Goal: Task Accomplishment & Management: Complete application form

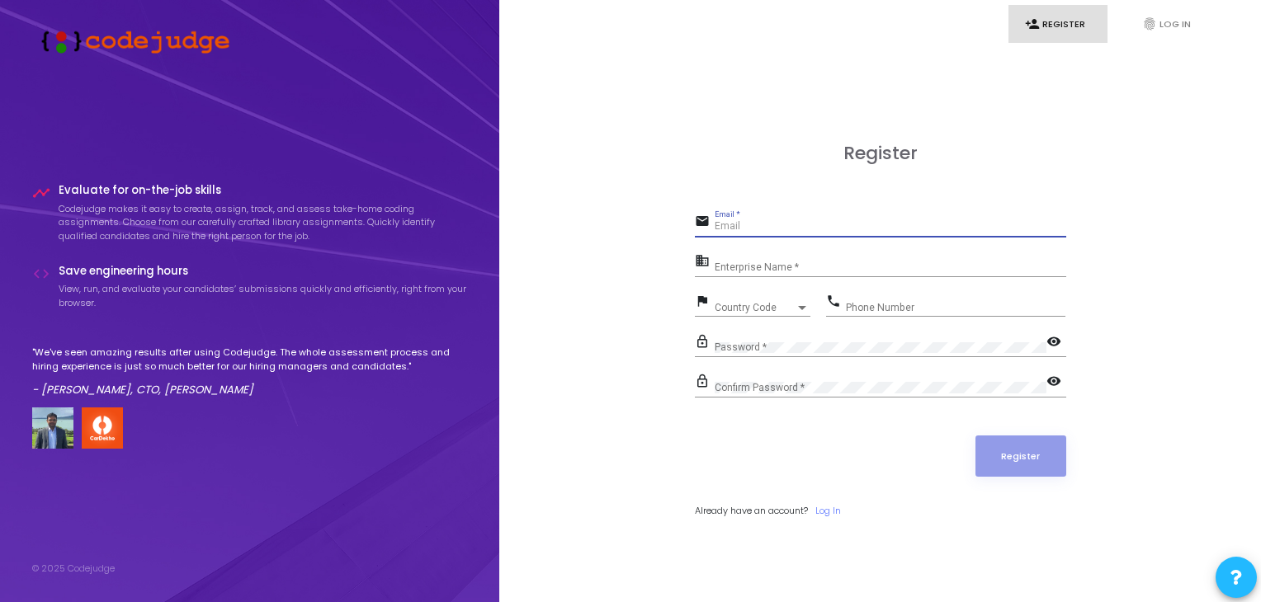
click at [739, 229] on input "Email *" at bounding box center [889, 227] width 351 height 12
type input "[EMAIL_ADDRESS][DOMAIN_NAME]"
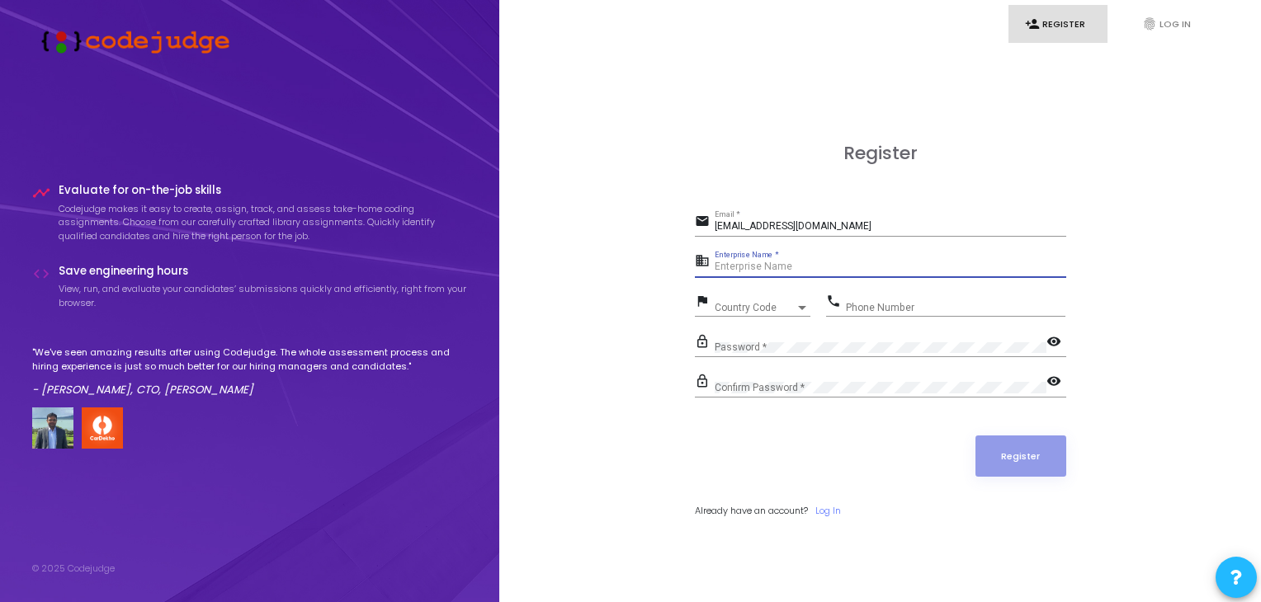
click at [753, 267] on input "Enterprise Name *" at bounding box center [889, 268] width 351 height 12
type input "[PERSON_NAME]"
click at [805, 306] on div at bounding box center [802, 308] width 8 height 4
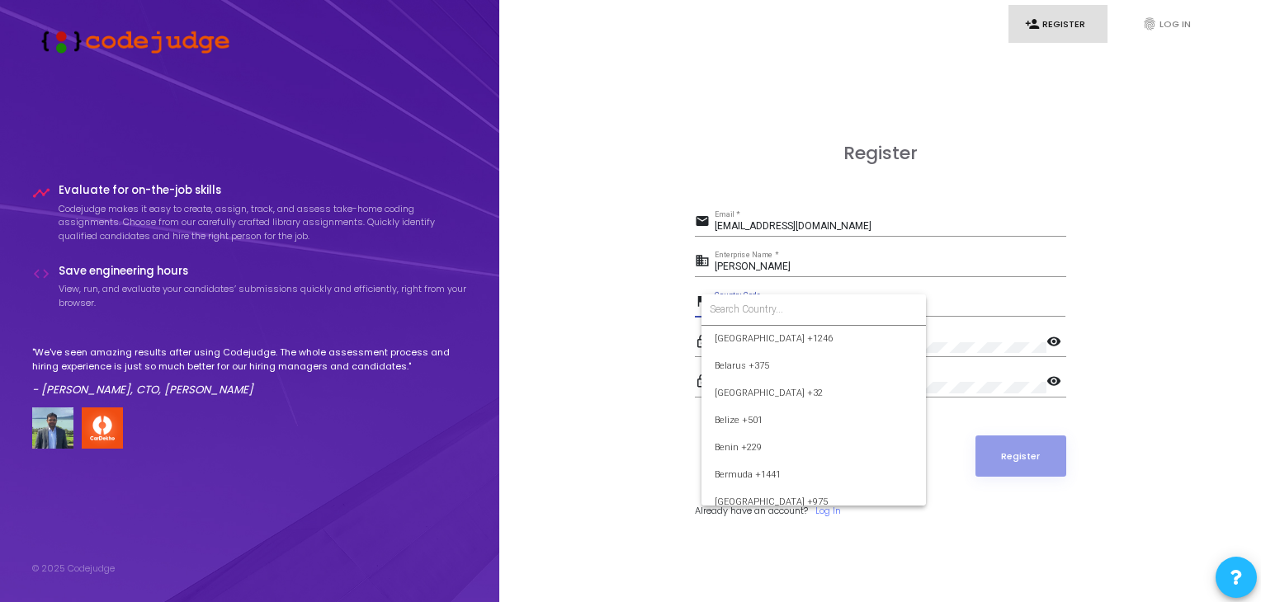
scroll to position [498, 0]
click at [742, 296] on form at bounding box center [813, 310] width 224 height 31
click at [733, 304] on input at bounding box center [813, 309] width 208 height 15
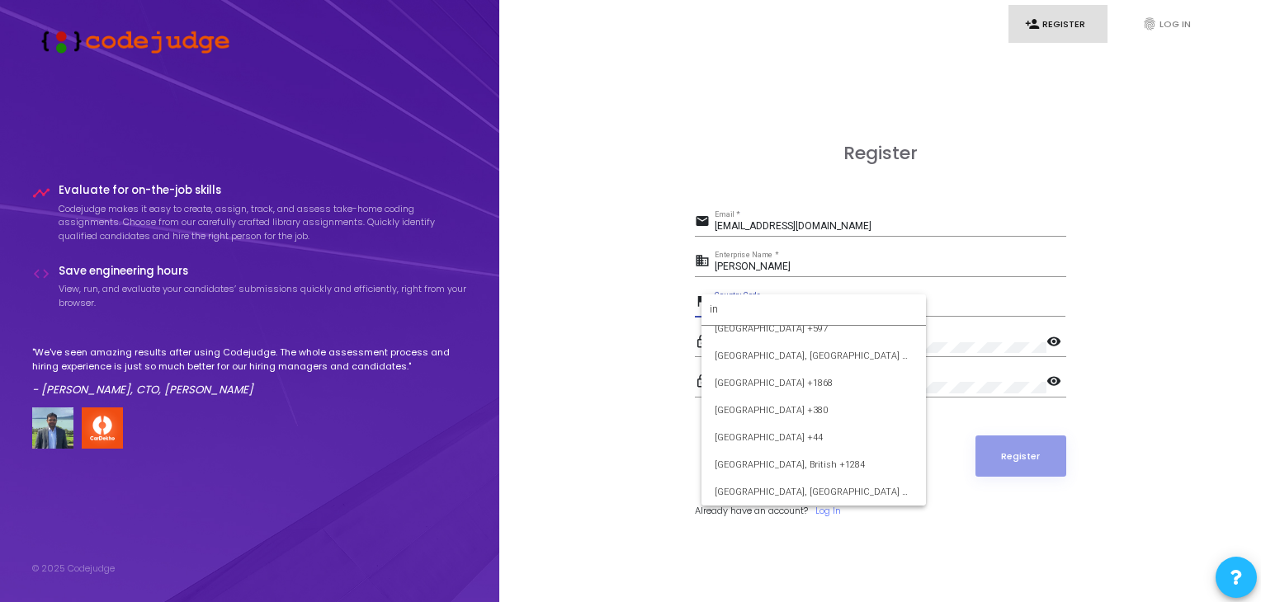
scroll to position [0, 0]
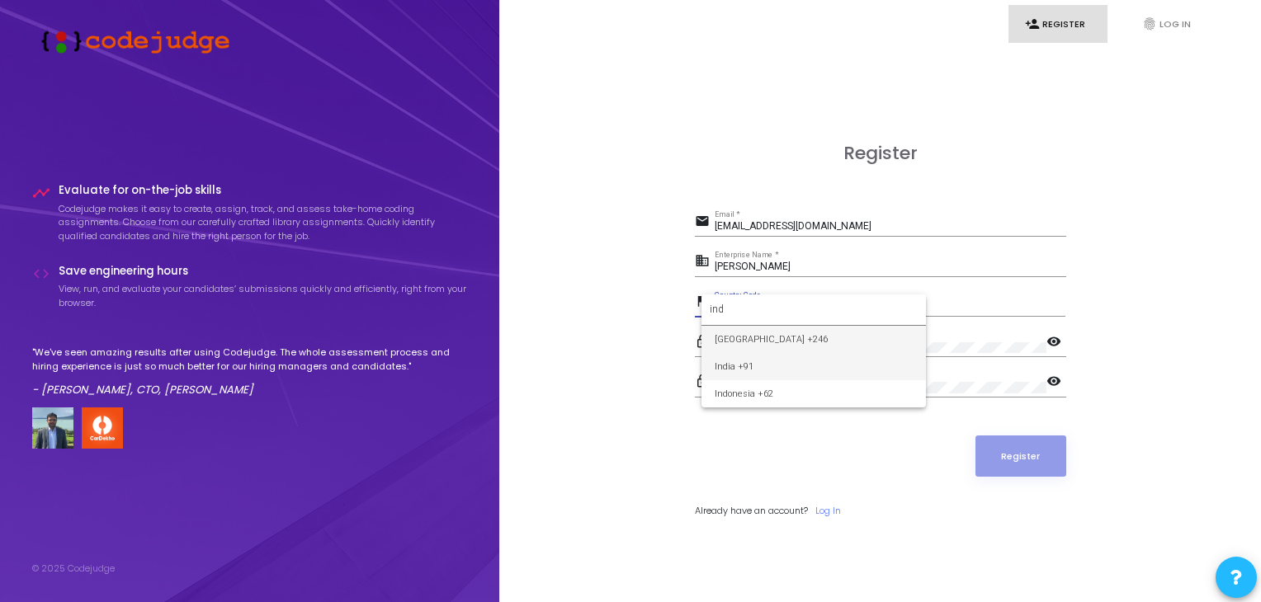
type input "ind"
click at [749, 361] on span "India +91" at bounding box center [813, 366] width 198 height 27
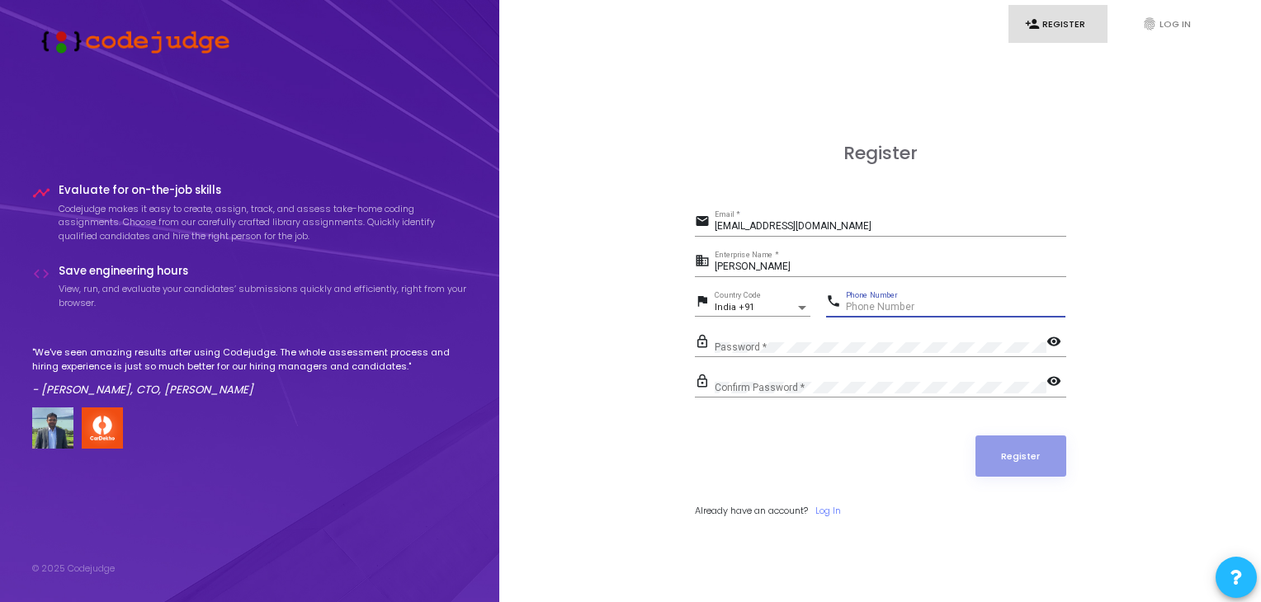
click at [872, 304] on input "Phone Number" at bounding box center [955, 308] width 219 height 12
type input "9701049460"
click at [1063, 341] on mat-icon "visibility" at bounding box center [1056, 343] width 20 height 20
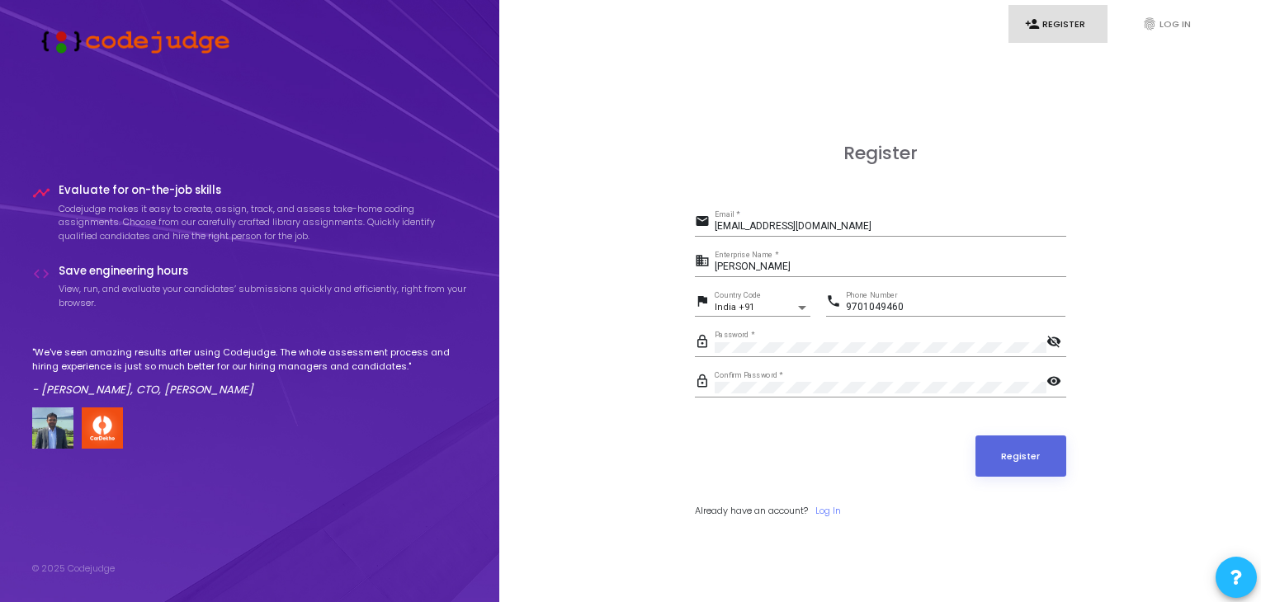
click at [1053, 379] on mat-icon "visibility" at bounding box center [1056, 383] width 20 height 20
click at [1053, 379] on mat-icon "visibility_off" at bounding box center [1056, 383] width 20 height 20
click at [1055, 334] on mat-icon "visibility_off" at bounding box center [1056, 343] width 20 height 20
click at [1020, 451] on button "Register" at bounding box center [1020, 456] width 91 height 41
click at [1038, 458] on button "Register" at bounding box center [1020, 456] width 91 height 41
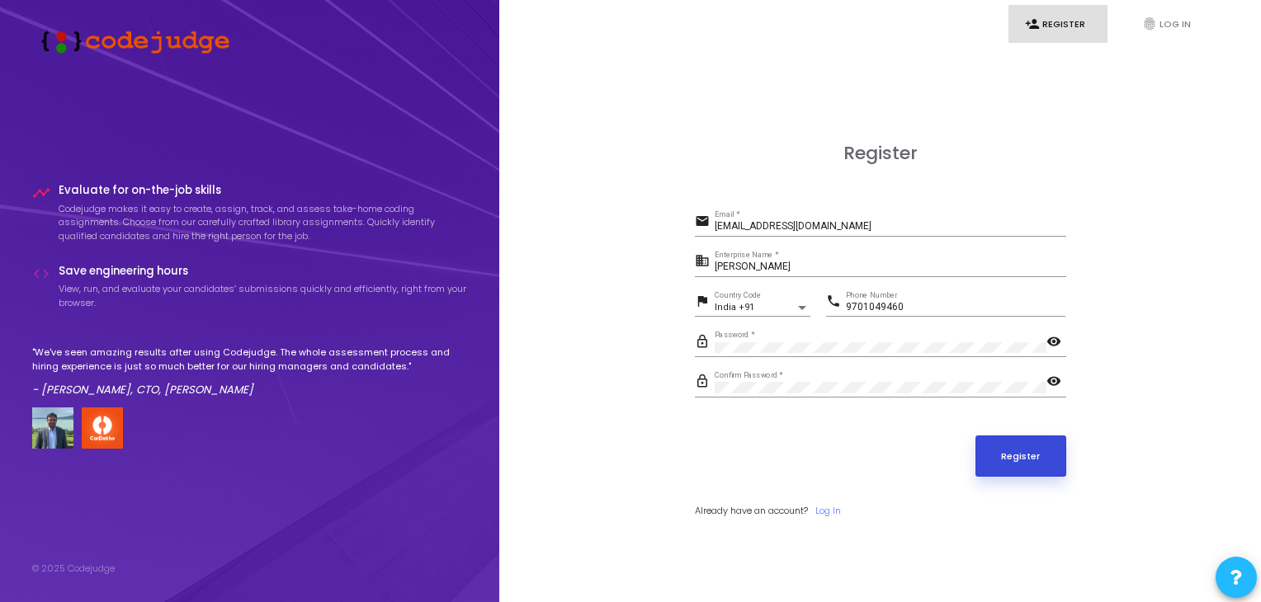
click at [1016, 453] on button "Register" at bounding box center [1020, 456] width 91 height 41
click at [832, 507] on link "Log In" at bounding box center [828, 511] width 26 height 14
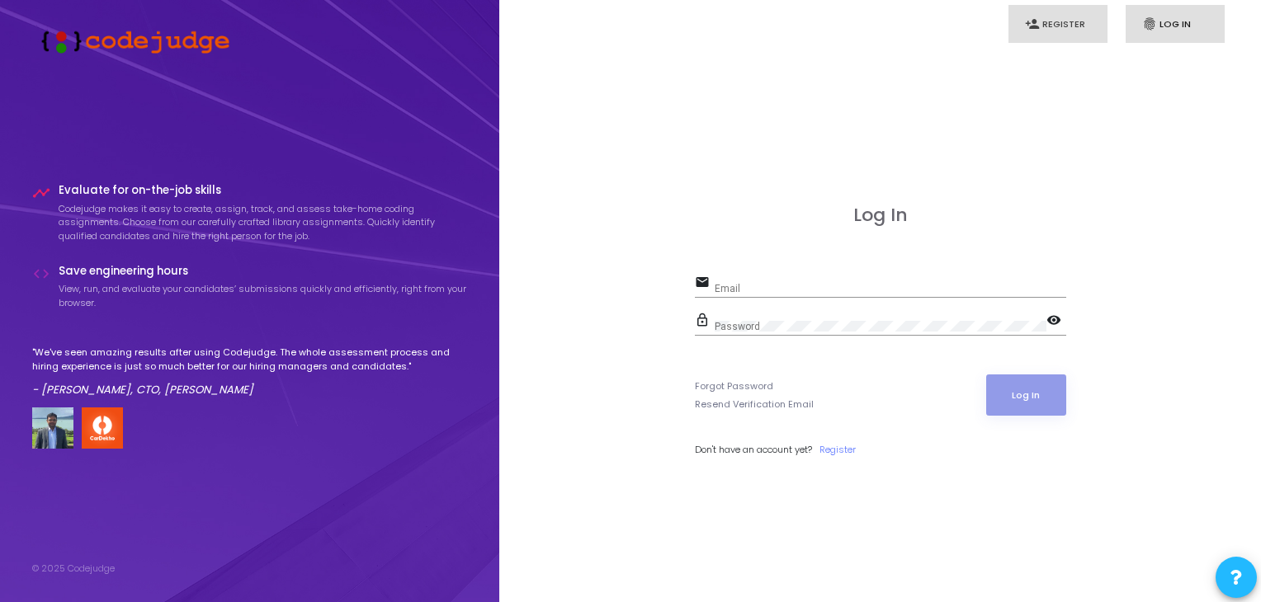
click at [1054, 17] on link "person_add Register" at bounding box center [1057, 24] width 99 height 39
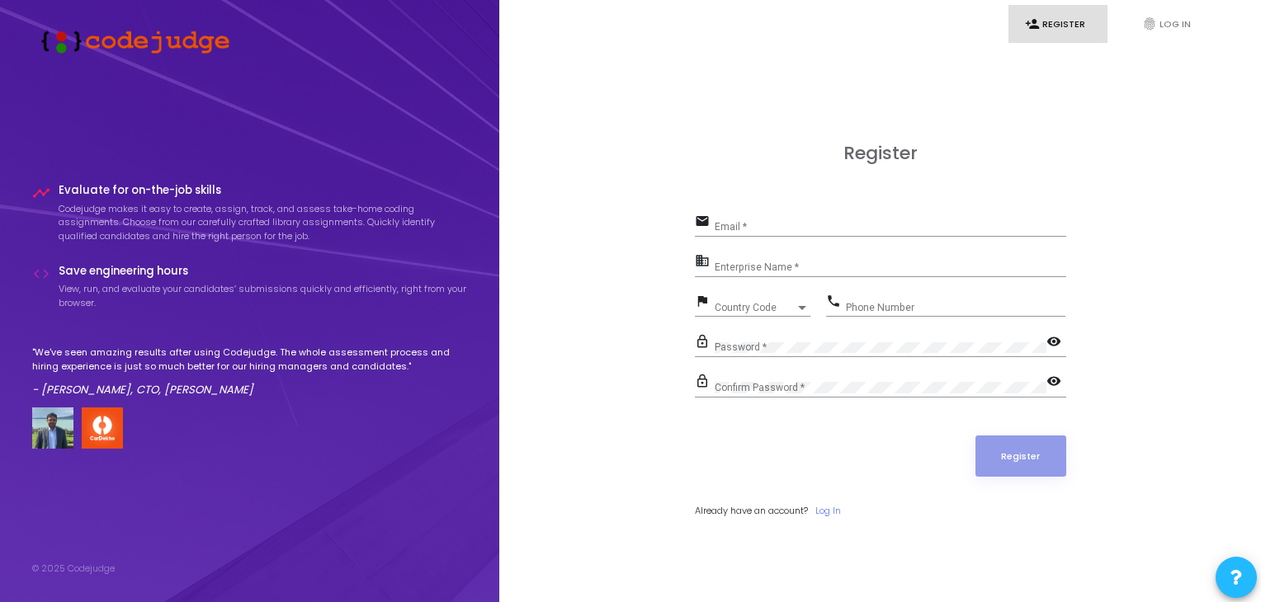
click at [749, 205] on div "Register email Email * business Enterprise Name * flag Country Code Country Cod…" at bounding box center [880, 349] width 371 height 412
click at [729, 222] on input "Email *" at bounding box center [889, 227] width 351 height 12
type input "C"
type input "[EMAIL_ADDRESS][DOMAIN_NAME]"
click at [767, 265] on input "Enterprise Name *" at bounding box center [889, 268] width 351 height 12
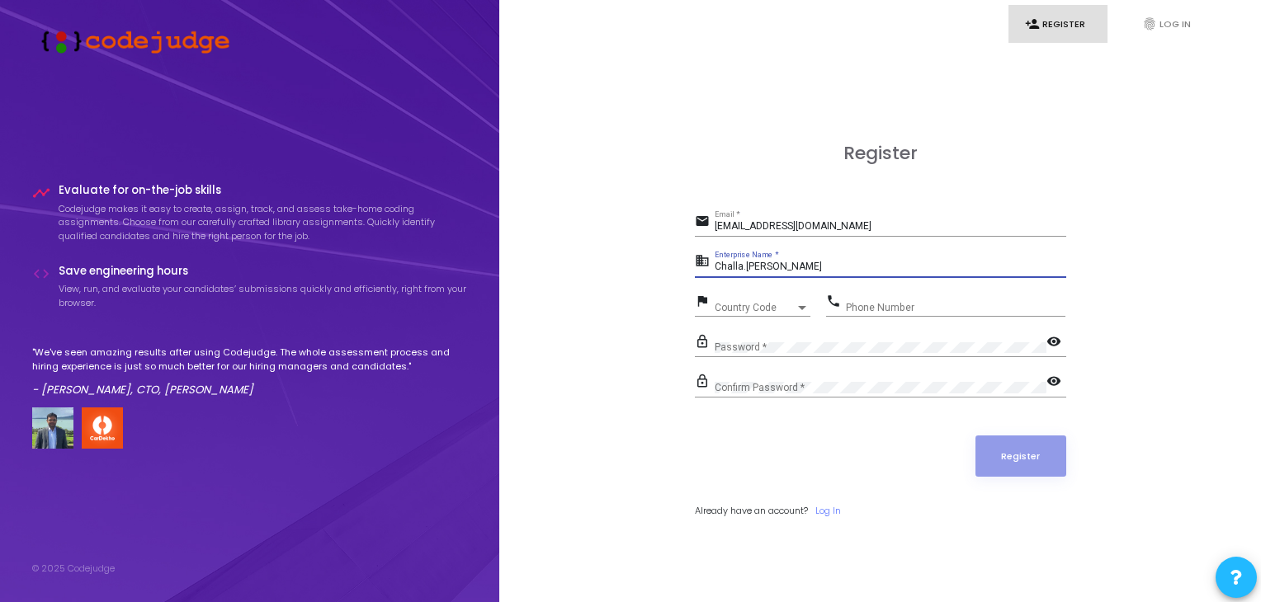
type input "Challa.[PERSON_NAME]"
click at [813, 309] on div "flag Country Code Country Code" at bounding box center [757, 309] width 124 height 38
click at [799, 304] on div at bounding box center [801, 307] width 15 height 13
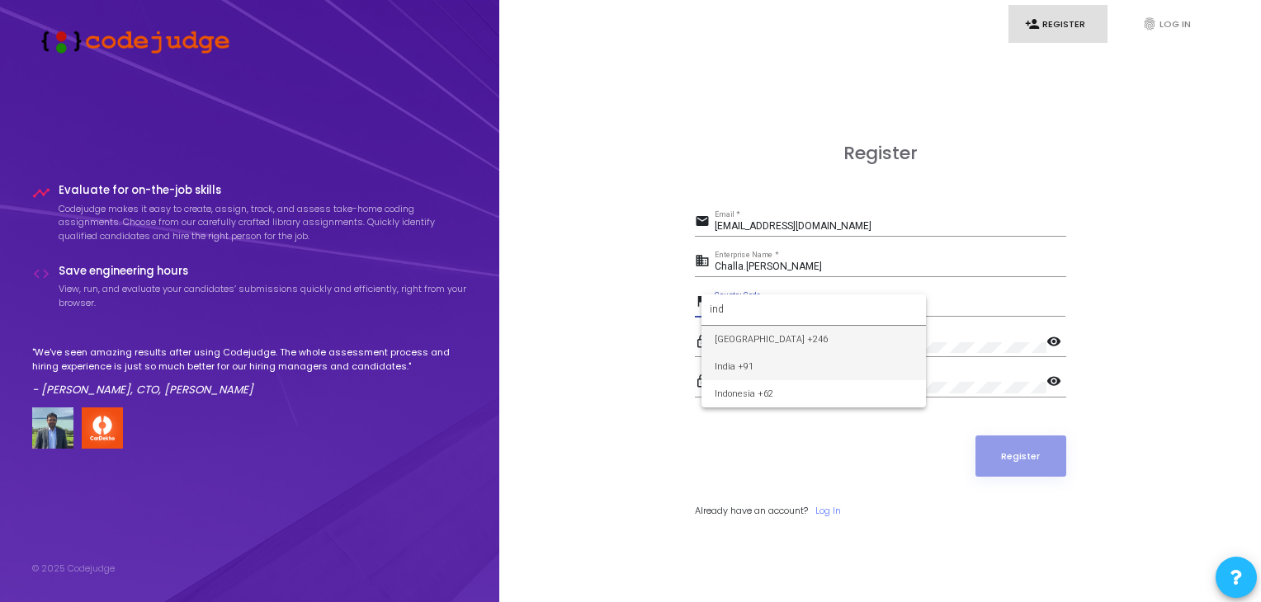
type input "ind"
click at [756, 370] on span "India +91" at bounding box center [813, 366] width 198 height 27
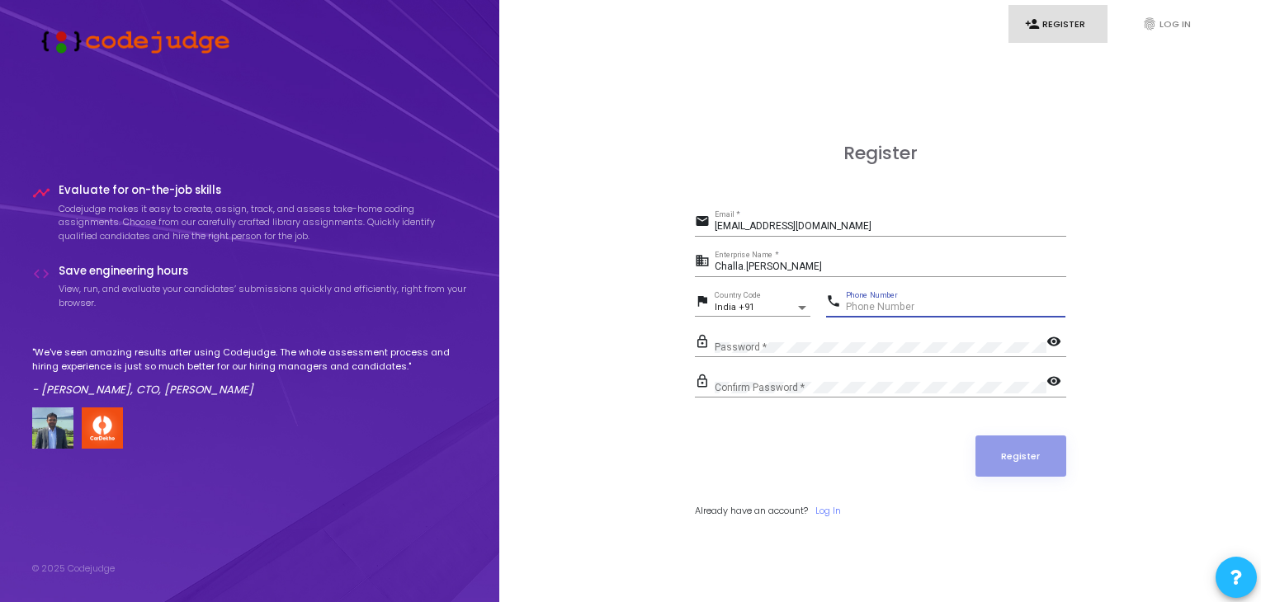
click at [865, 302] on input "Phone Number" at bounding box center [955, 308] width 219 height 12
type input "9701049460"
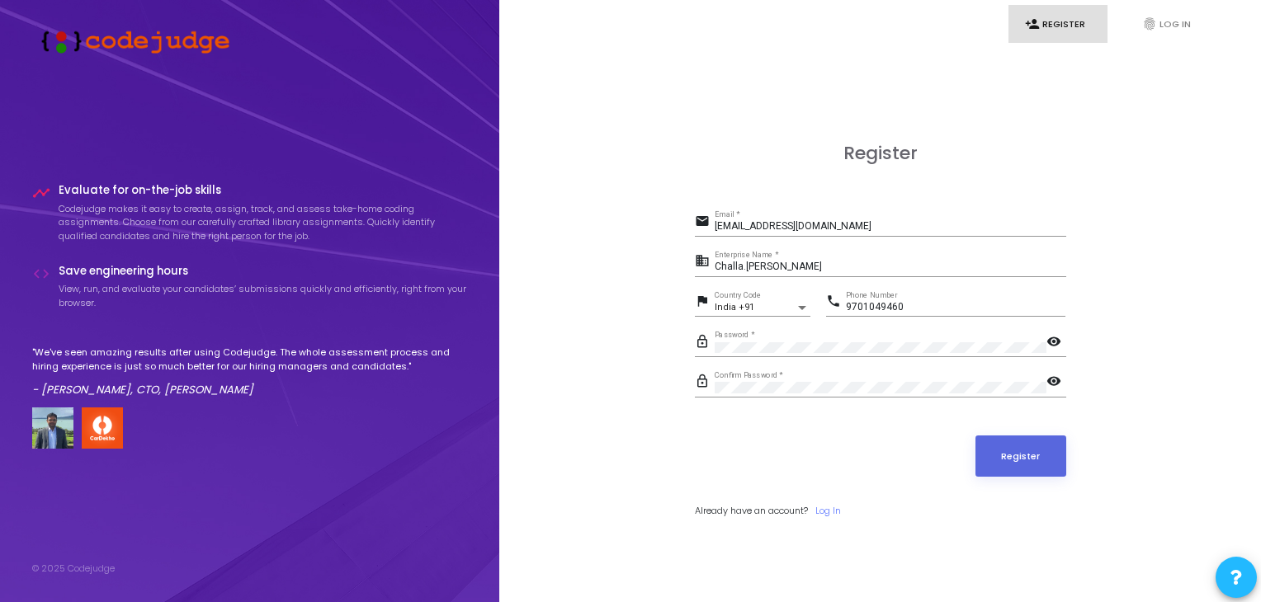
click at [1053, 381] on mat-icon "visibility" at bounding box center [1056, 383] width 20 height 20
click at [1053, 381] on mat-icon "visibility_off" at bounding box center [1056, 383] width 20 height 20
click at [1055, 337] on mat-icon "visibility" at bounding box center [1056, 343] width 20 height 20
click at [1055, 337] on mat-icon "visibility_off" at bounding box center [1056, 343] width 20 height 20
click at [1016, 442] on button "Register" at bounding box center [1020, 456] width 91 height 41
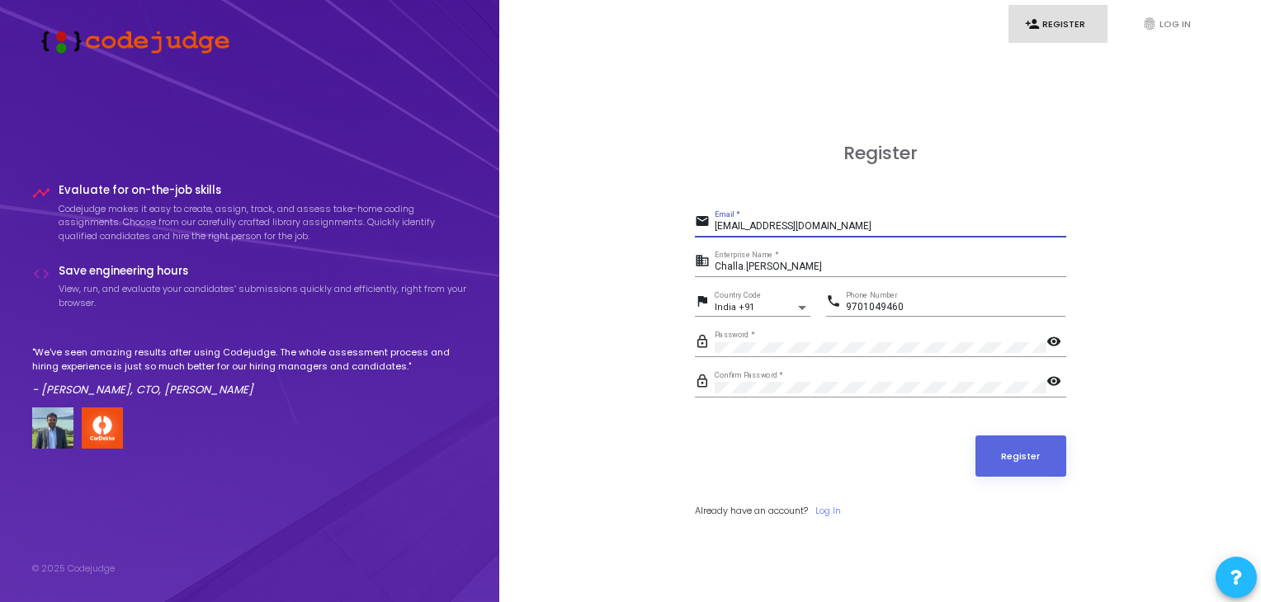
click at [793, 225] on input "[EMAIL_ADDRESS][DOMAIN_NAME]" at bounding box center [889, 227] width 351 height 12
click at [1036, 448] on button "Register" at bounding box center [1020, 456] width 91 height 41
click at [1030, 448] on button "Register" at bounding box center [1020, 456] width 91 height 41
click at [794, 227] on input "[EMAIL_ADDRESS][DOMAIN_NAME]" at bounding box center [889, 227] width 351 height 12
click at [1046, 462] on button "Register" at bounding box center [1020, 456] width 91 height 41
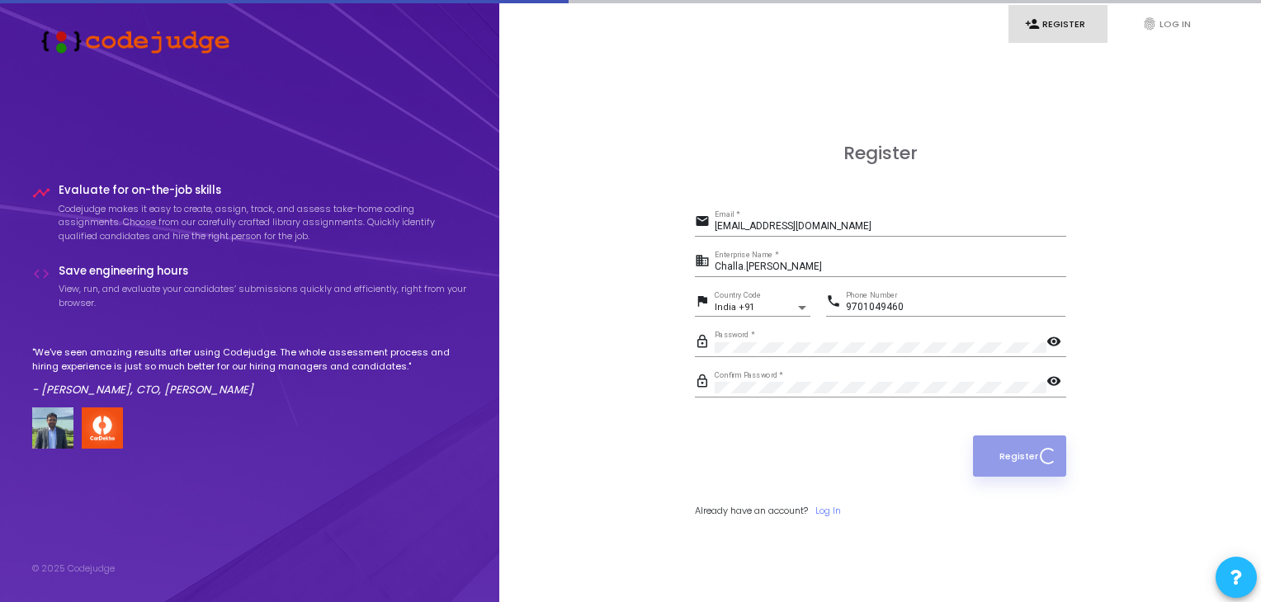
click at [1046, 462] on button "Register" at bounding box center [1019, 456] width 92 height 41
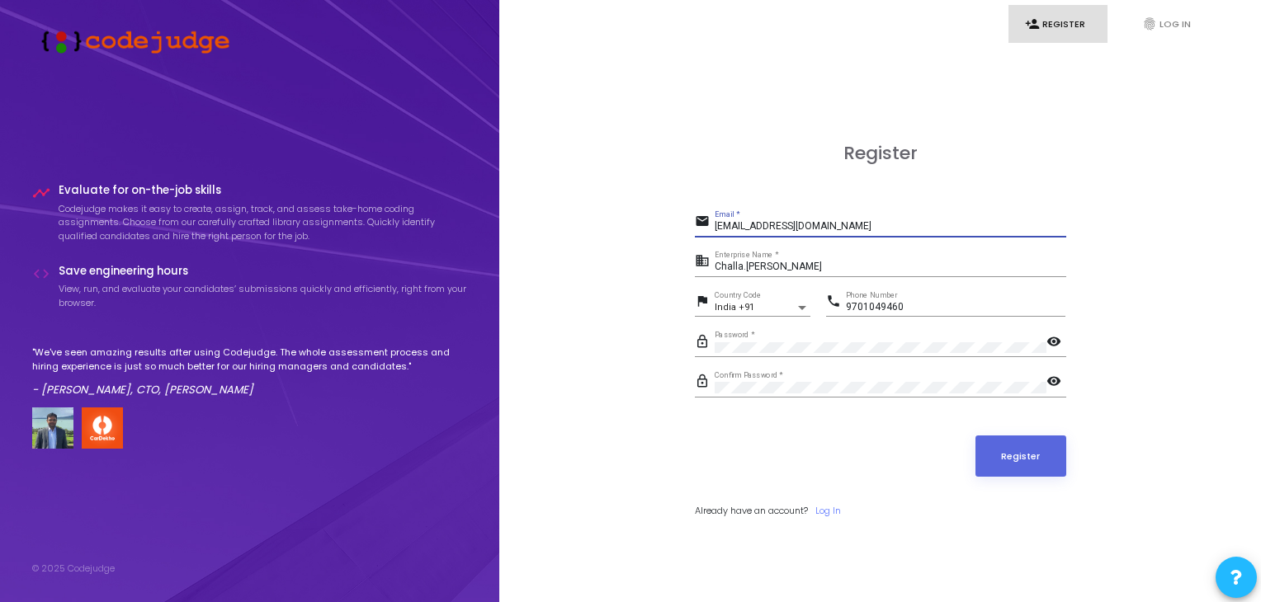
click at [770, 222] on input "[EMAIL_ADDRESS][DOMAIN_NAME]" at bounding box center [889, 227] width 351 height 12
click at [1017, 453] on button "Register" at bounding box center [1020, 456] width 91 height 41
click at [1011, 450] on button "Register" at bounding box center [1020, 456] width 91 height 41
click at [785, 228] on input "[EMAIL_ADDRESS][DOMAIN_NAME]" at bounding box center [889, 227] width 351 height 12
click at [1013, 449] on button "Register" at bounding box center [1020, 456] width 91 height 41
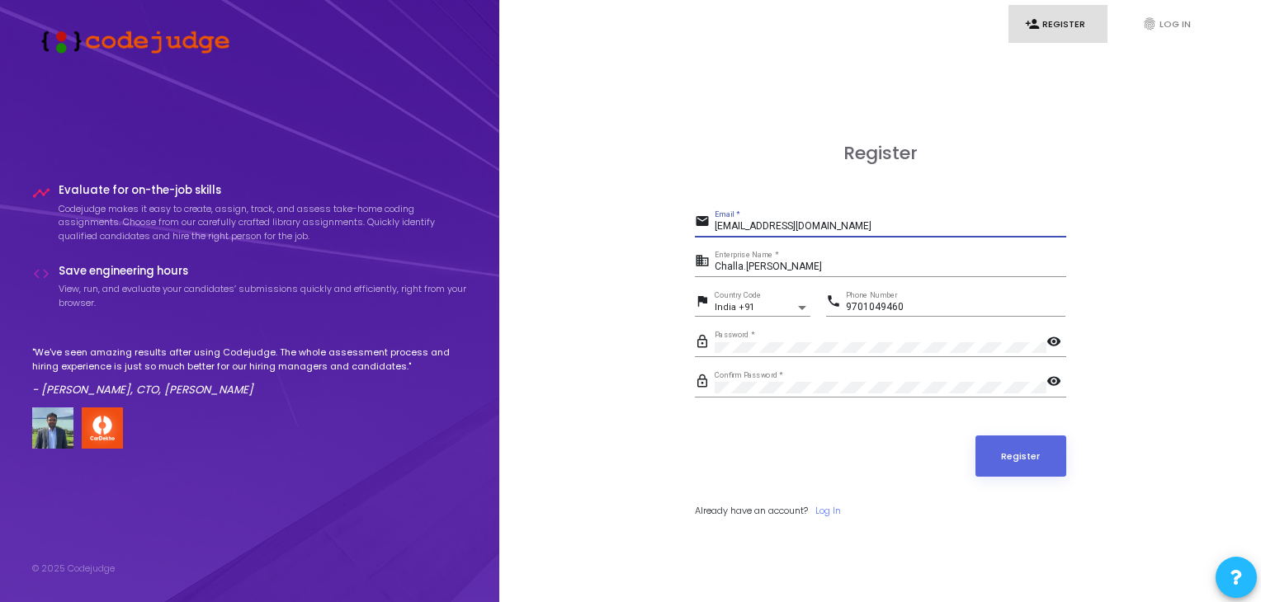
click at [789, 225] on input "[EMAIL_ADDRESS][DOMAIN_NAME]" at bounding box center [889, 227] width 351 height 12
click at [1008, 446] on button "Register" at bounding box center [1020, 456] width 91 height 41
click at [790, 225] on input "[EMAIL_ADDRESS][DOMAIN_NAME]" at bounding box center [889, 227] width 351 height 12
click at [1029, 463] on button "Register" at bounding box center [1020, 456] width 91 height 41
click at [770, 223] on input "[EMAIL_ADDRESS][DOMAIN_NAME]" at bounding box center [889, 227] width 351 height 12
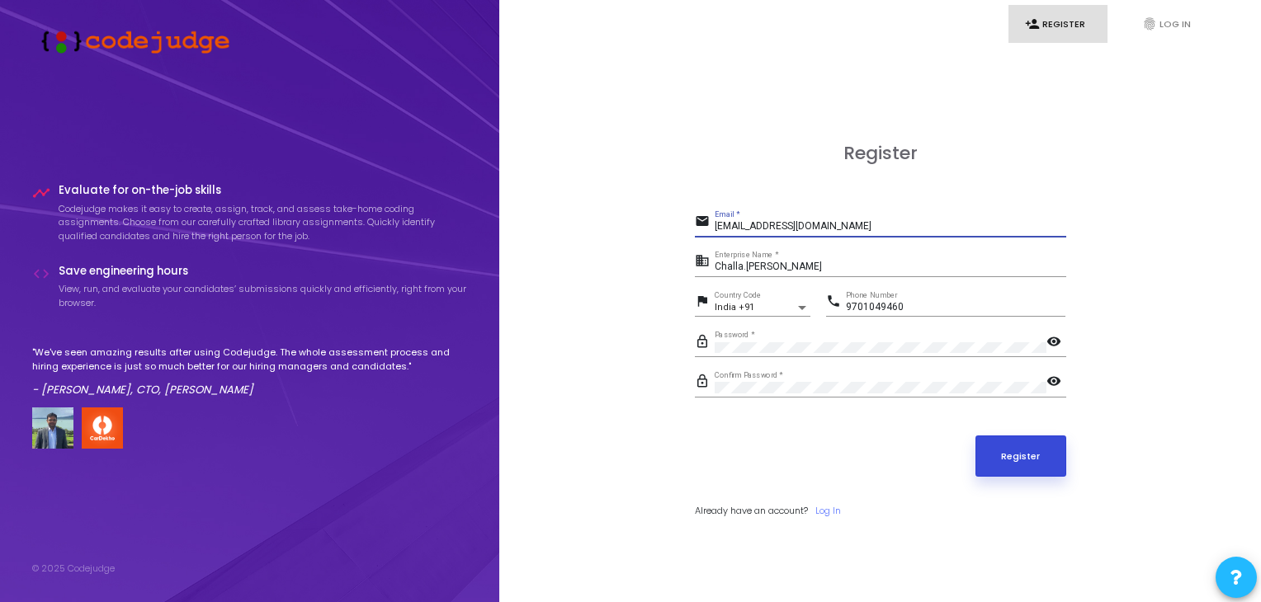
type input "[EMAIL_ADDRESS][DOMAIN_NAME]"
click at [1009, 456] on button "Register" at bounding box center [1020, 456] width 91 height 41
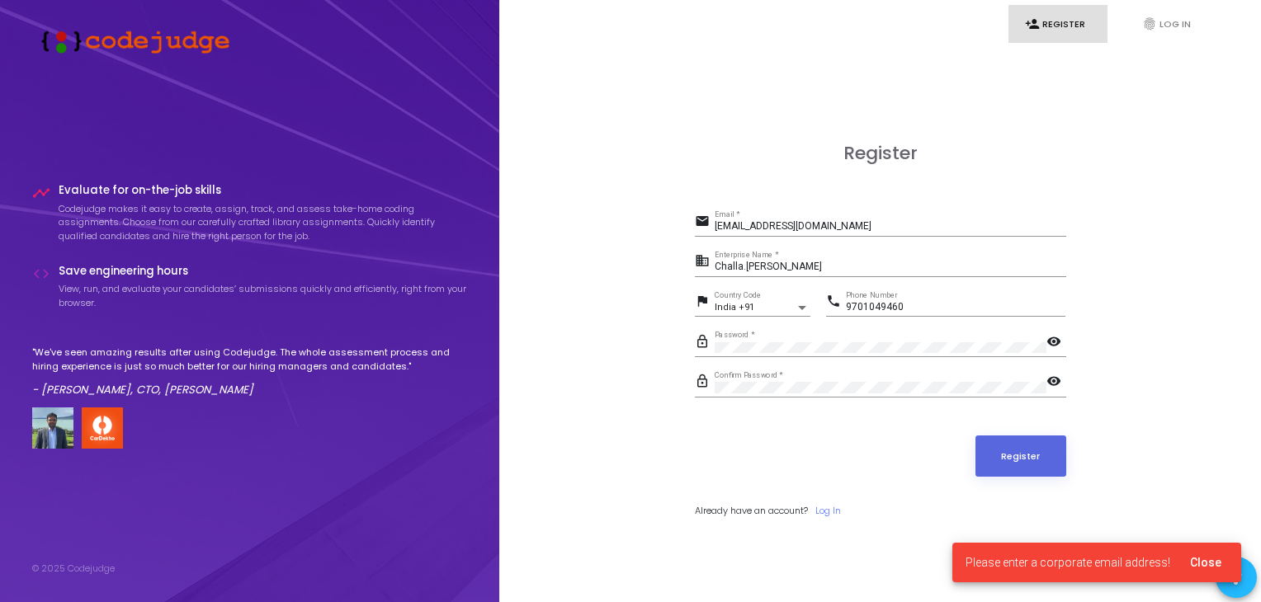
click at [1123, 563] on span "Please enter a corporate email address!" at bounding box center [1067, 562] width 205 height 16
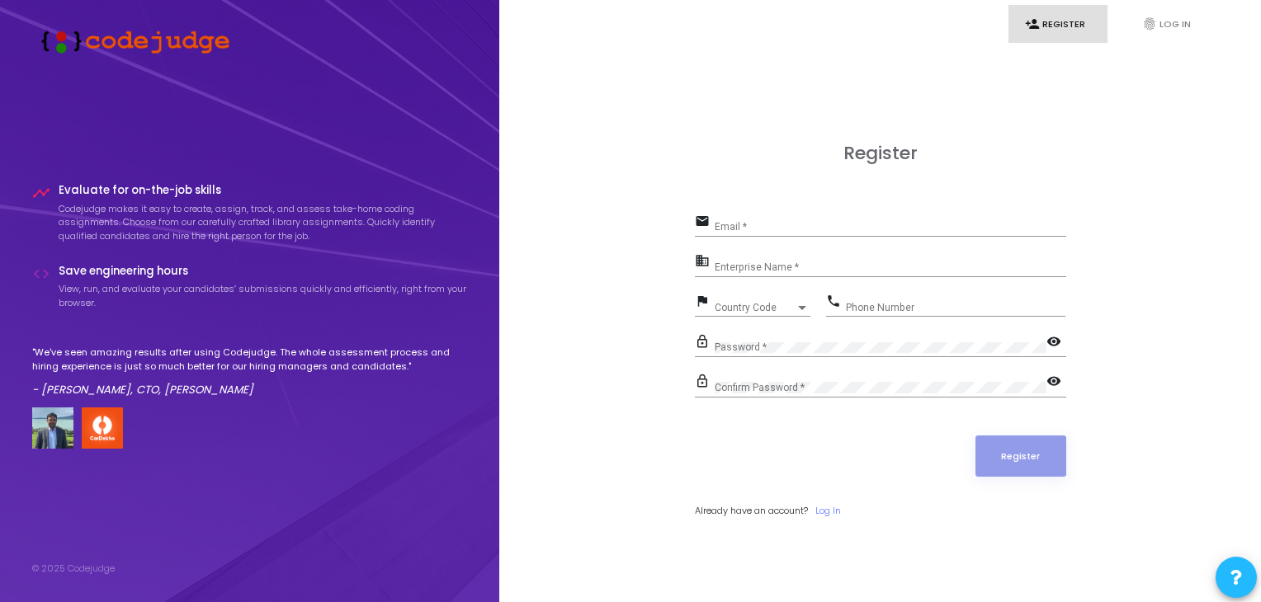
click at [749, 214] on div "Email *" at bounding box center [889, 223] width 351 height 26
type input "[EMAIL_ADDRESS][DOMAIN_NAME]"
click at [750, 259] on div "Enterprise Name *" at bounding box center [889, 264] width 351 height 26
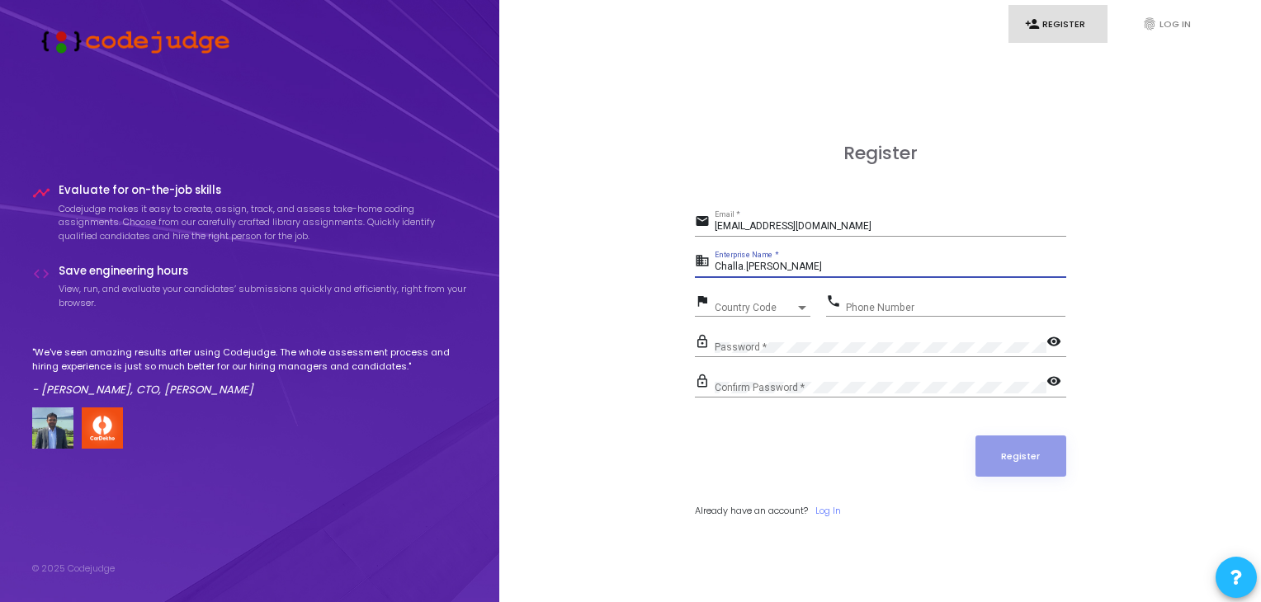
type input "Challa.[PERSON_NAME]"
click at [801, 304] on div at bounding box center [801, 307] width 15 height 13
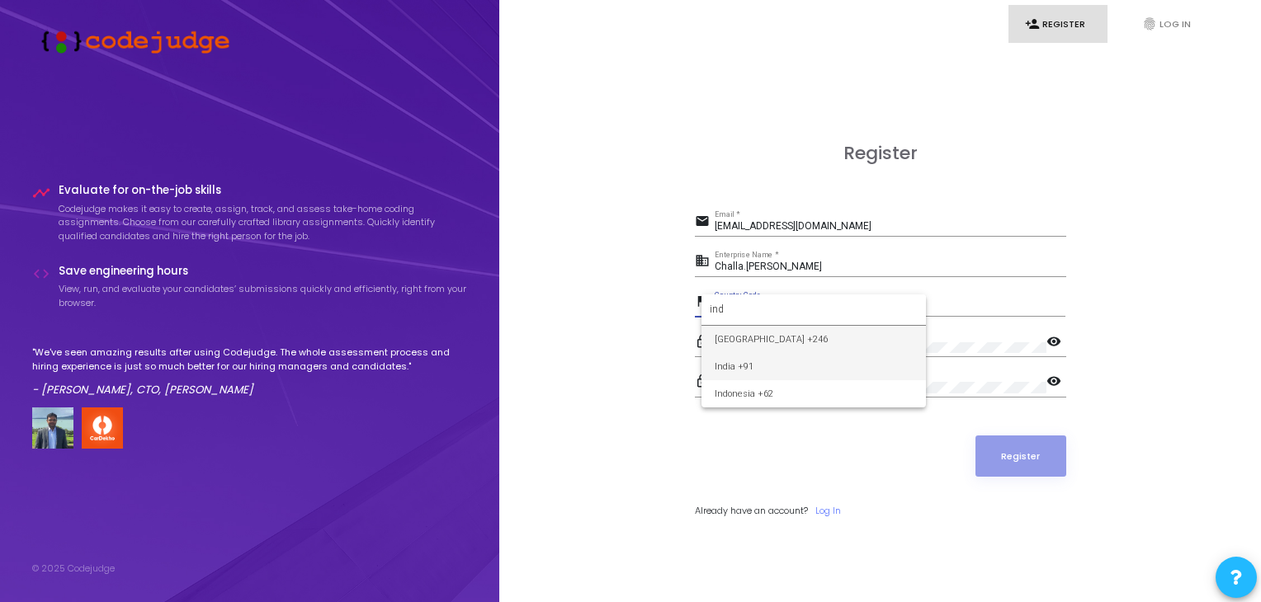
type input "ind"
click at [746, 365] on span "India +91" at bounding box center [813, 366] width 198 height 27
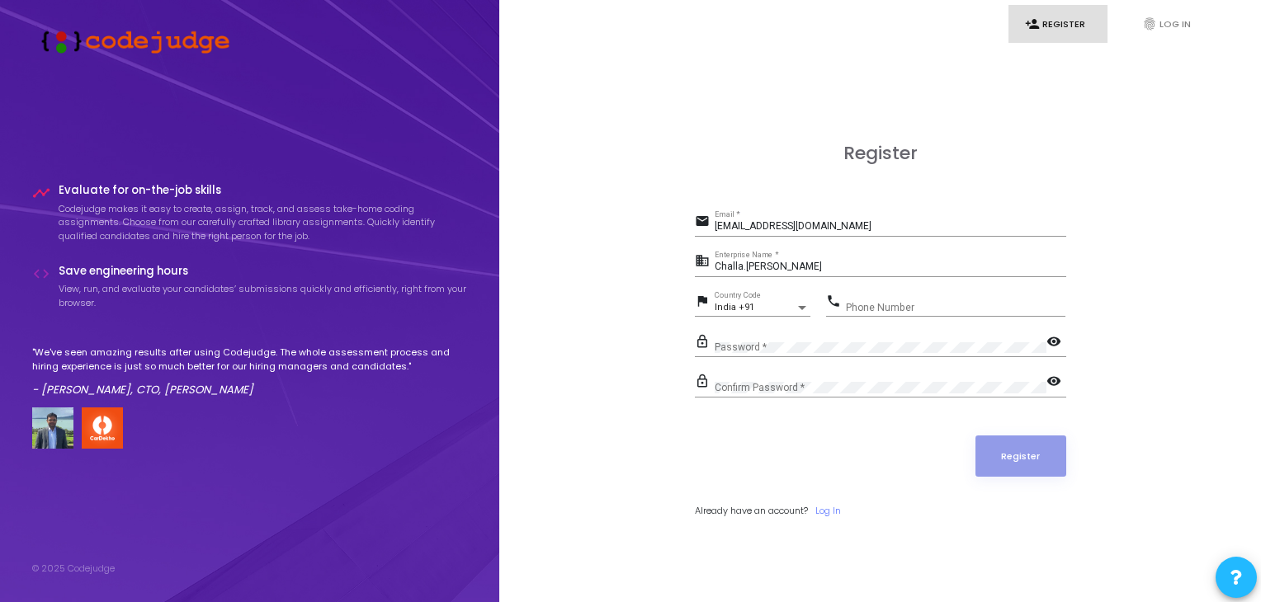
click at [872, 298] on div "Phone Number" at bounding box center [955, 304] width 219 height 26
type input "9701049460"
click at [813, 379] on div "Confirm Password *" at bounding box center [880, 384] width 332 height 26
click at [1054, 339] on mat-icon "visibility" at bounding box center [1056, 343] width 20 height 20
click at [1054, 339] on mat-icon "visibility_off" at bounding box center [1056, 343] width 20 height 20
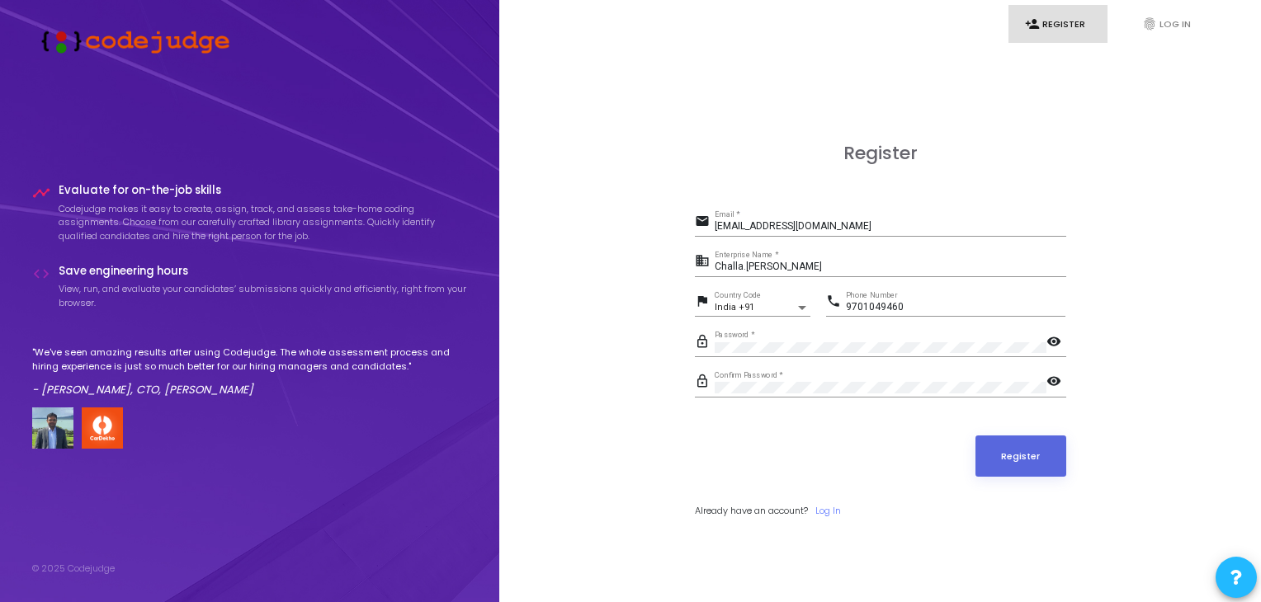
click at [1059, 381] on mat-icon "visibility" at bounding box center [1056, 383] width 20 height 20
click at [1059, 381] on mat-icon "visibility_off" at bounding box center [1056, 383] width 20 height 20
click at [1023, 454] on button "Register" at bounding box center [1020, 456] width 91 height 41
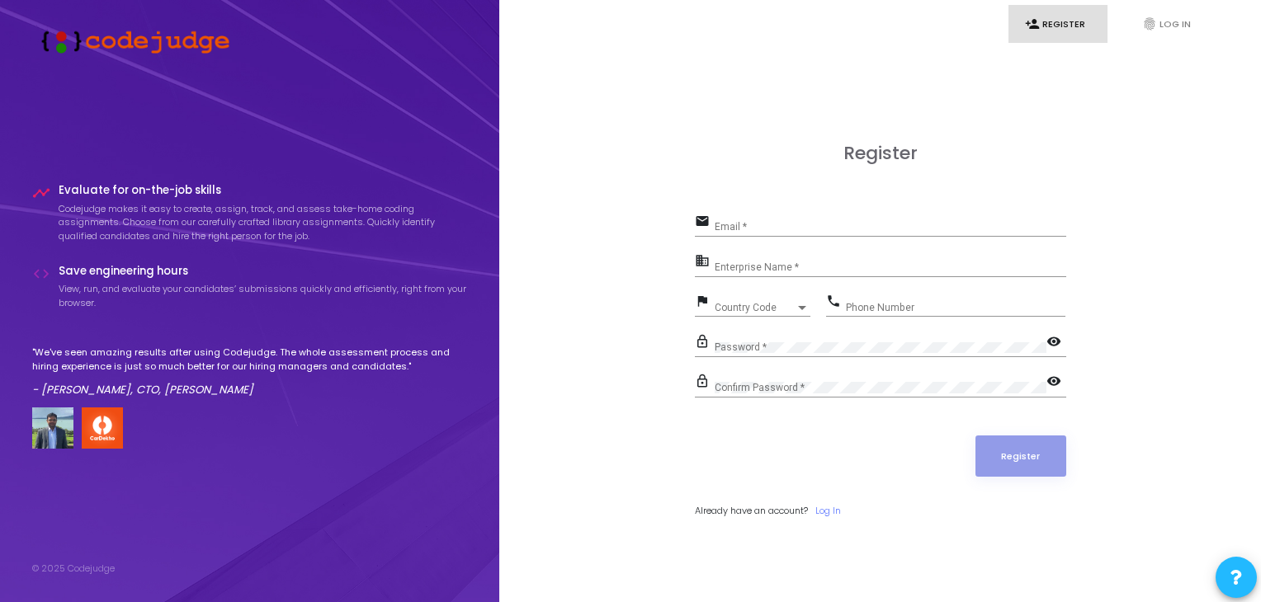
click at [773, 219] on div "Email *" at bounding box center [889, 223] width 351 height 26
type input "[EMAIL_ADDRESS][DOMAIN_NAME]"
click at [785, 263] on input "Enterprise Name *" at bounding box center [889, 268] width 351 height 12
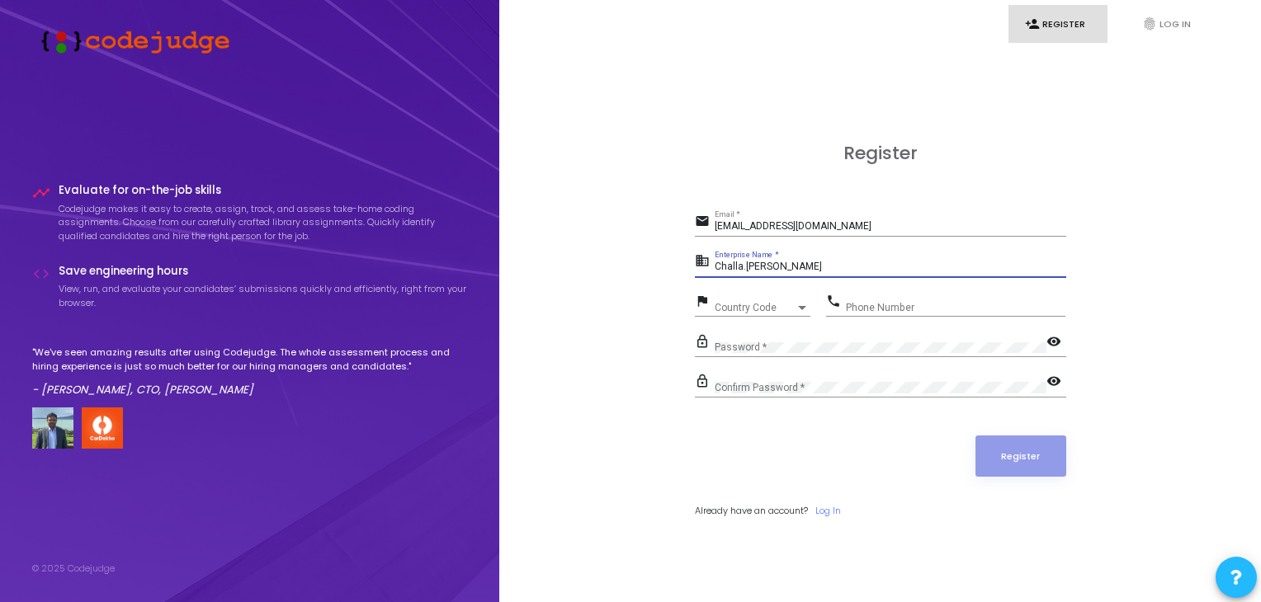
type input "Challa.[PERSON_NAME]"
click at [802, 299] on div "Country Code Country Code" at bounding box center [762, 304] width 96 height 26
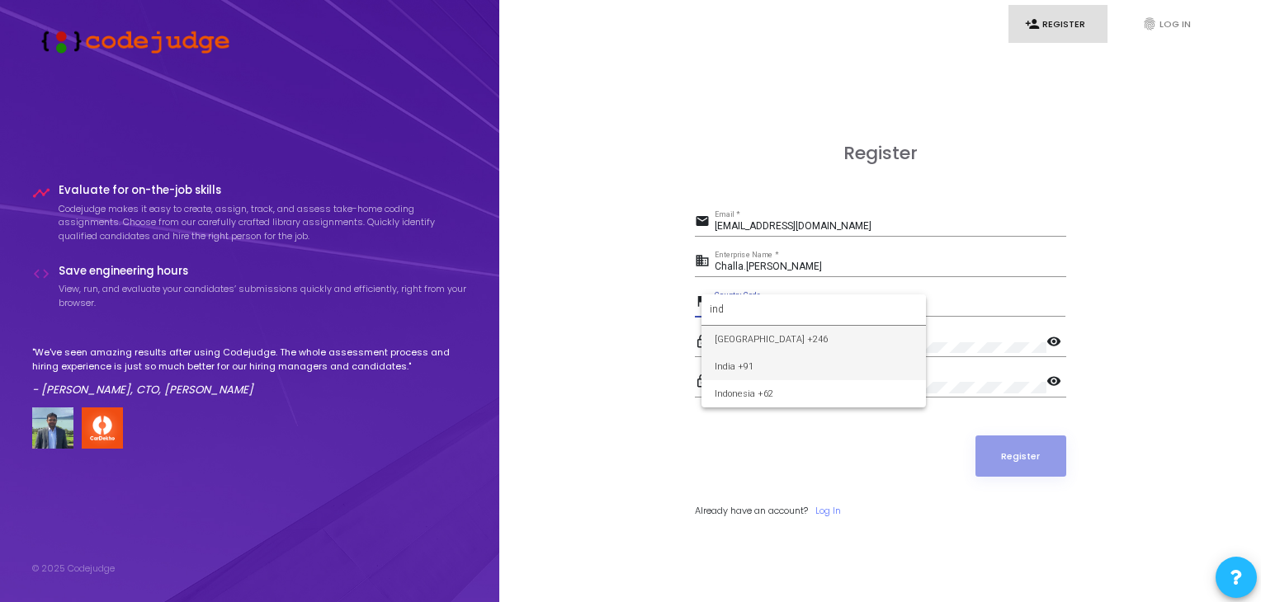
type input "ind"
click at [752, 360] on span "India +91" at bounding box center [813, 366] width 198 height 27
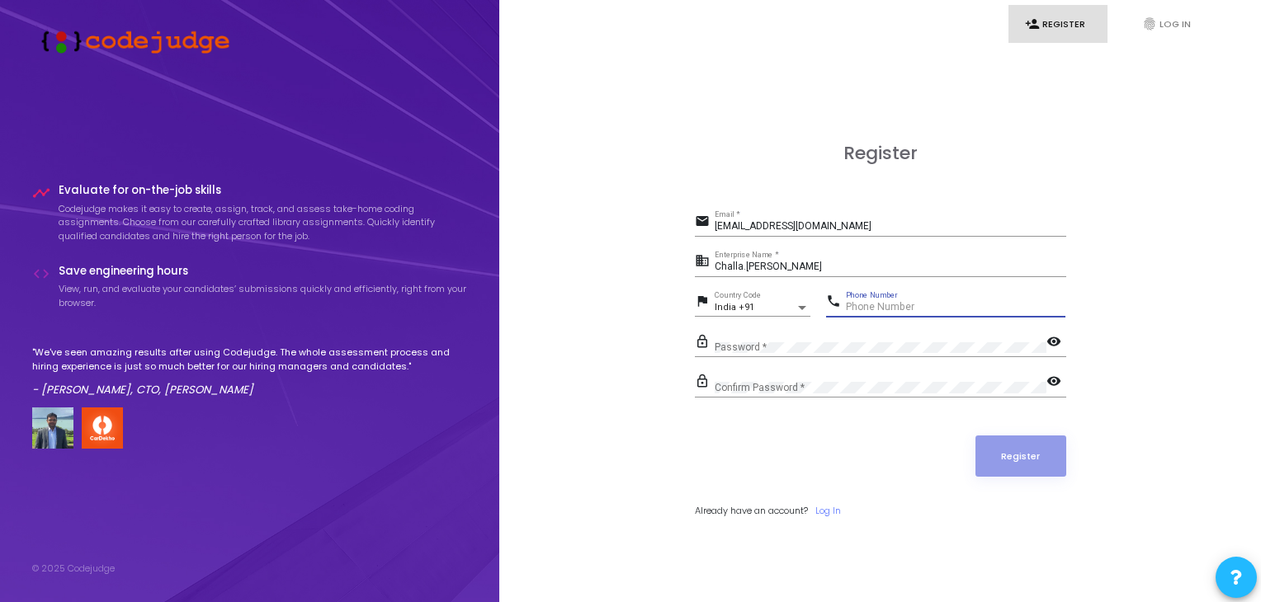
click at [875, 303] on input "Phone Number" at bounding box center [955, 308] width 219 height 12
type input "9701049460"
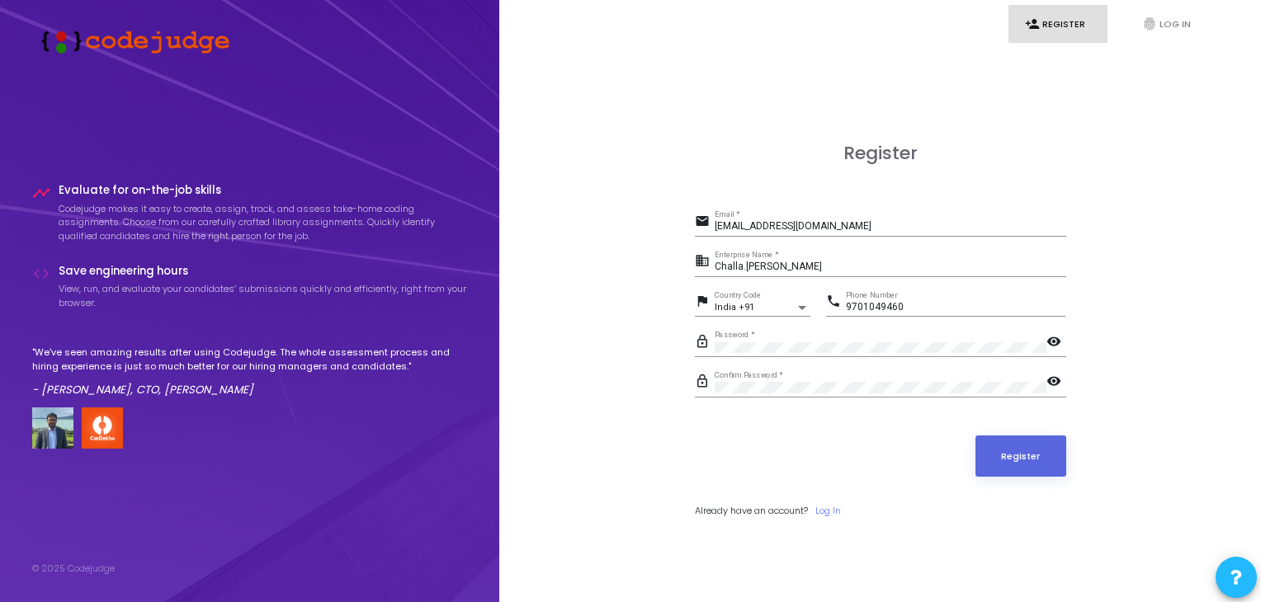
click at [1054, 374] on mat-icon "visibility" at bounding box center [1056, 383] width 20 height 20
click at [1054, 374] on mat-icon "visibility_off" at bounding box center [1056, 383] width 20 height 20
click at [1018, 455] on button "Register" at bounding box center [1020, 456] width 91 height 41
